Goal: Task Accomplishment & Management: Manage account settings

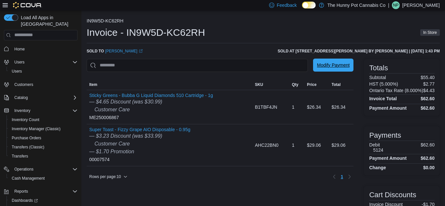
click at [332, 63] on span "Modify Payment" at bounding box center [333, 65] width 33 height 7
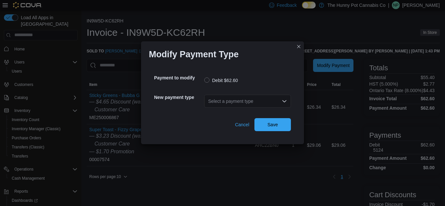
click at [248, 104] on div "Select a payment type" at bounding box center [247, 101] width 87 height 13
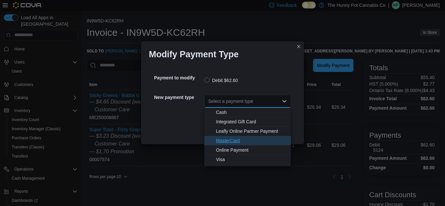
click at [226, 140] on span "MasterCard" at bounding box center [251, 141] width 71 height 7
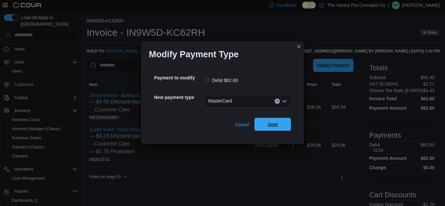
click at [271, 129] on span "Save" at bounding box center [273, 124] width 29 height 13
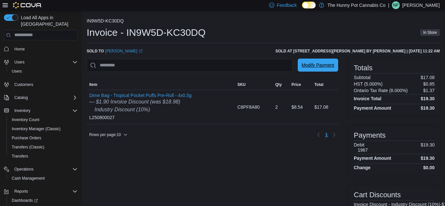
click at [326, 71] on span "Modify Payment" at bounding box center [318, 65] width 33 height 13
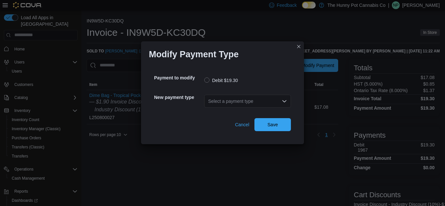
click at [276, 101] on div "Select a payment type" at bounding box center [247, 101] width 87 height 13
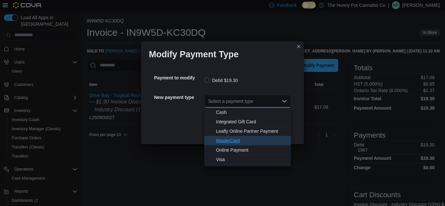
click at [224, 142] on span "MasterCard" at bounding box center [251, 141] width 71 height 7
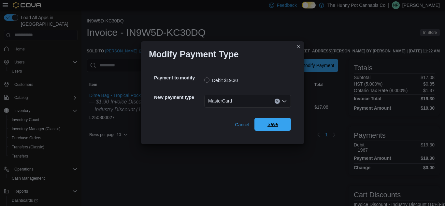
click at [281, 123] on span "Save" at bounding box center [273, 124] width 29 height 13
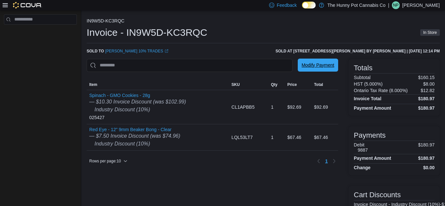
click at [326, 62] on span "Modify Payment" at bounding box center [318, 65] width 33 height 13
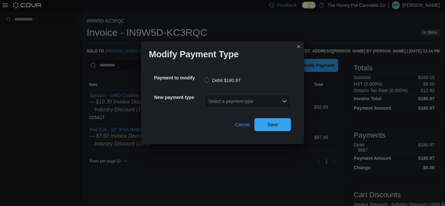
click at [264, 103] on div "Select a payment type" at bounding box center [247, 101] width 87 height 13
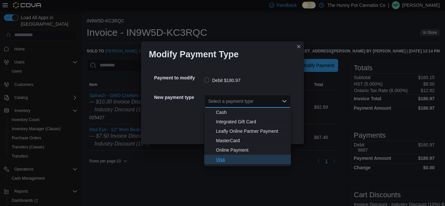
click at [228, 161] on span "Visa" at bounding box center [251, 159] width 71 height 7
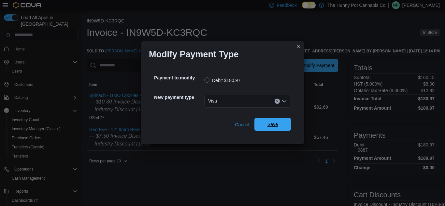
click at [273, 120] on span "Save" at bounding box center [273, 124] width 29 height 13
